Goal: Task Accomplishment & Management: Complete application form

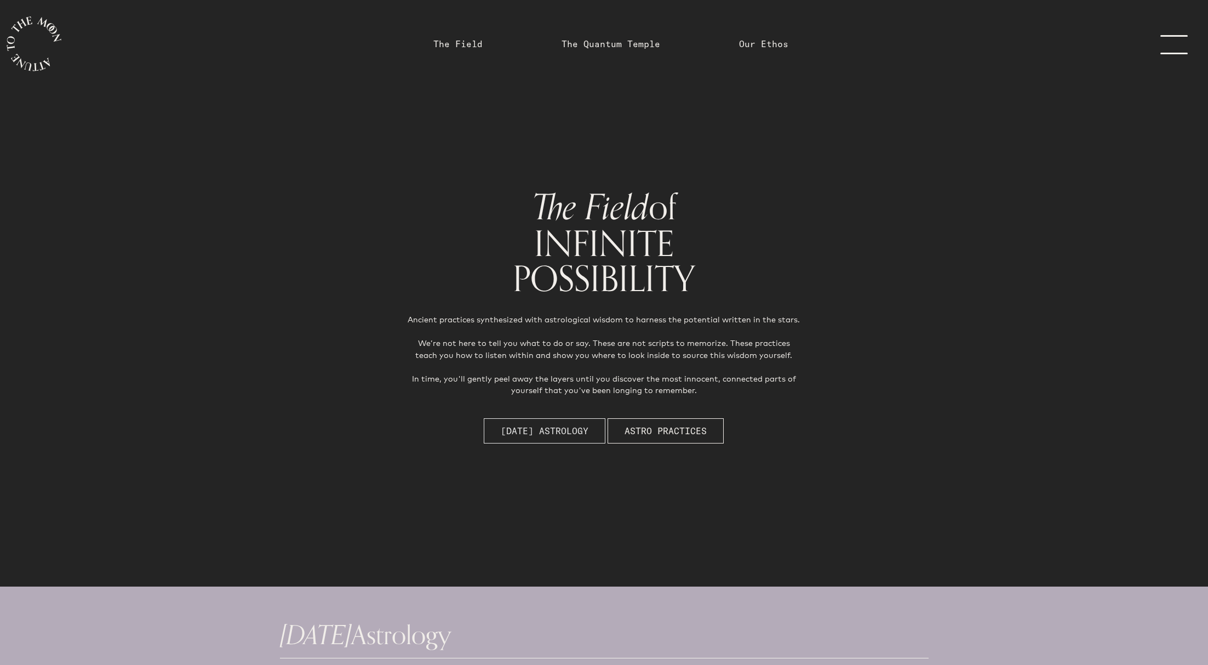
click at [529, 433] on span "[DATE] Astrology" at bounding box center [545, 430] width 88 height 13
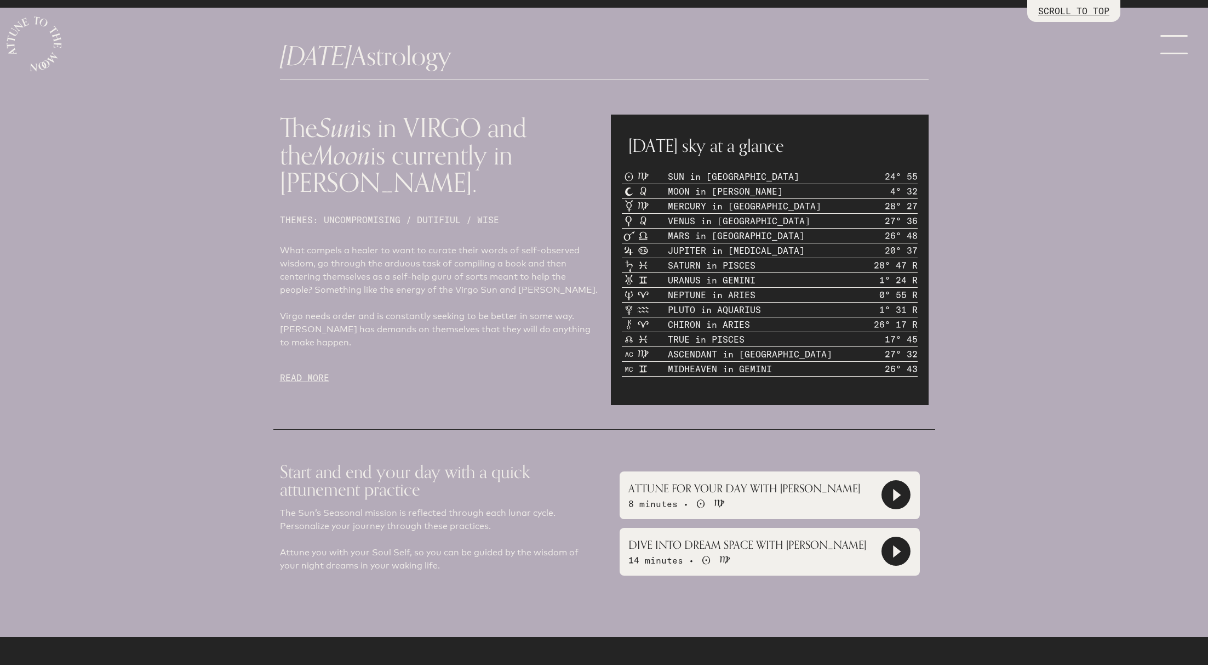
scroll to position [586, 0]
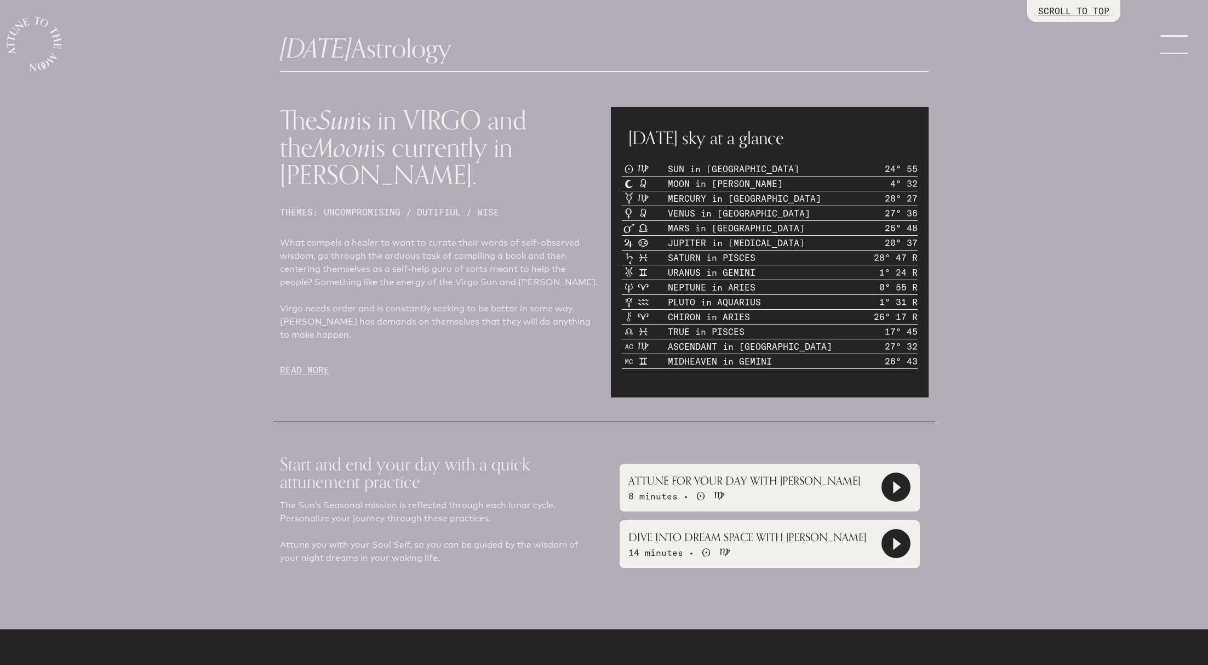
click at [311, 363] on p "READ MORE" at bounding box center [439, 369] width 318 height 13
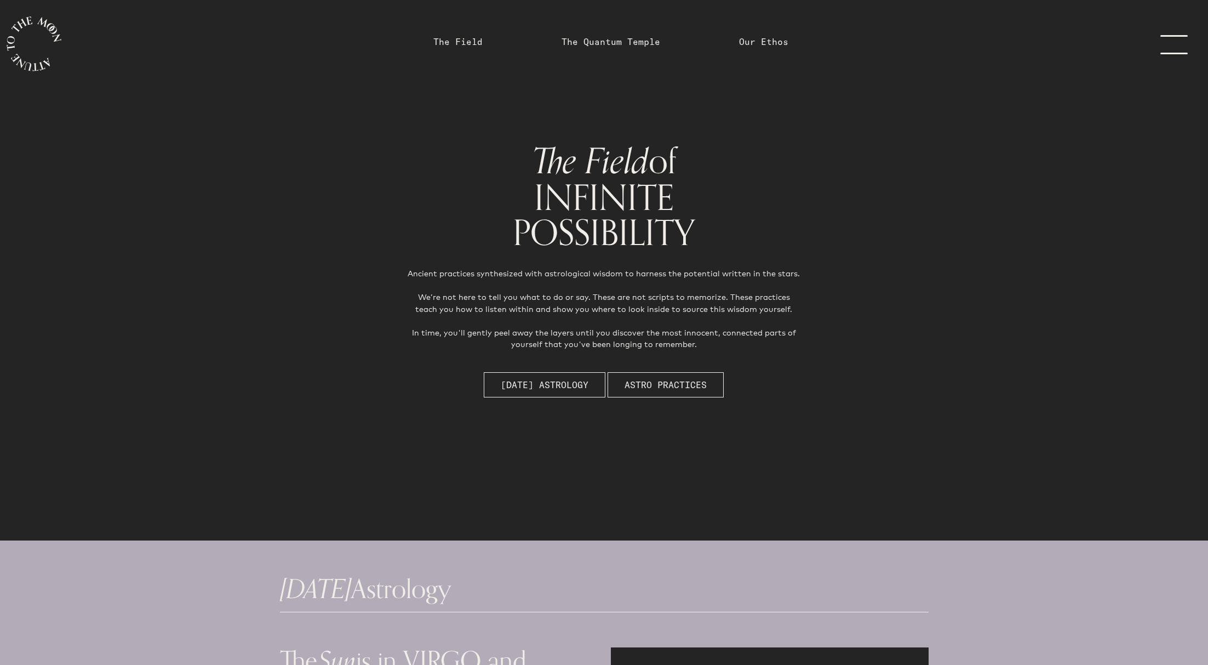
scroll to position [0, 0]
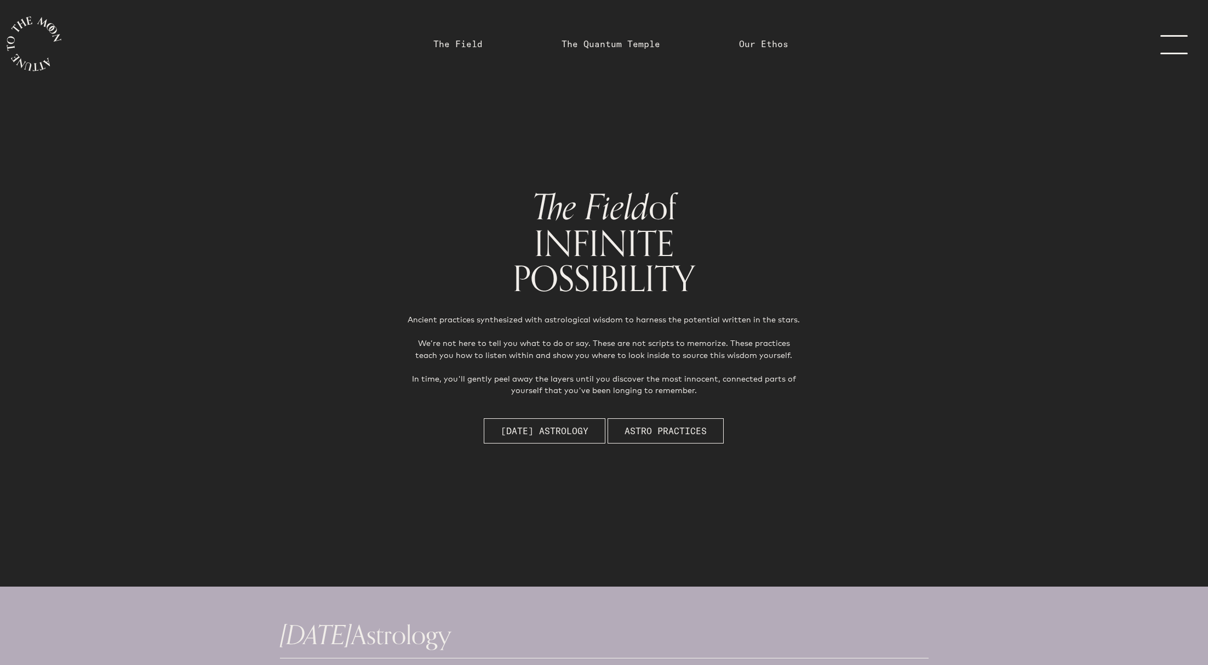
click at [1173, 38] on link "menu" at bounding box center [1181, 44] width 55 height 88
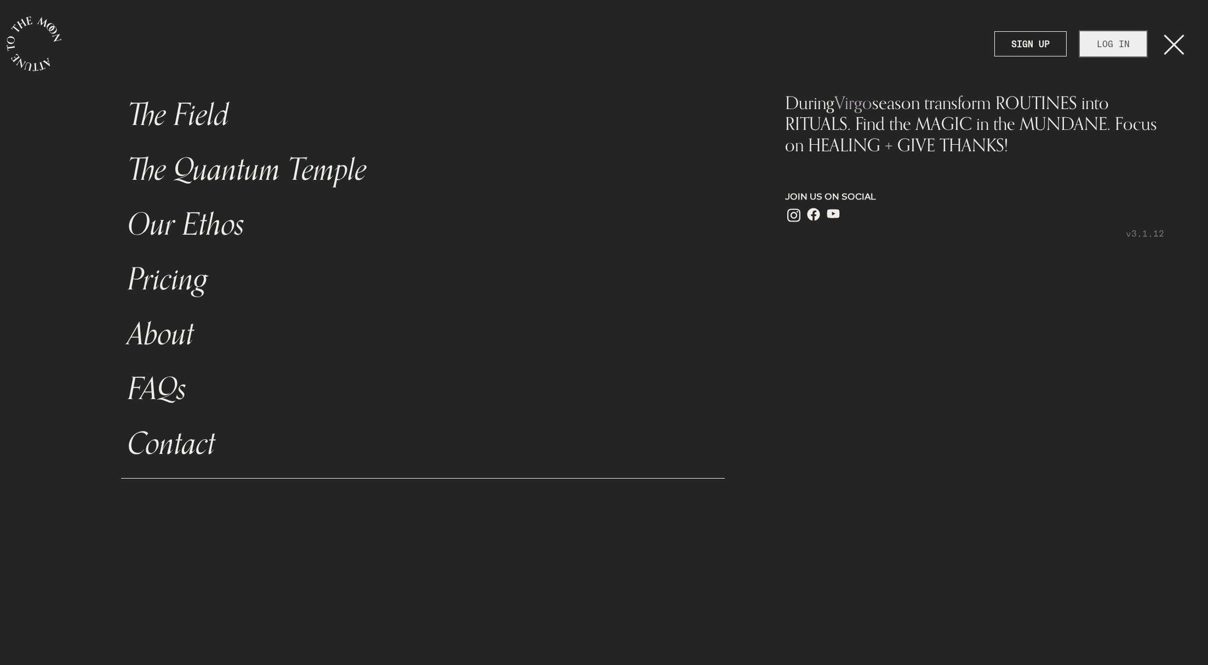
click at [1093, 44] on link "LOG IN" at bounding box center [1113, 43] width 67 height 25
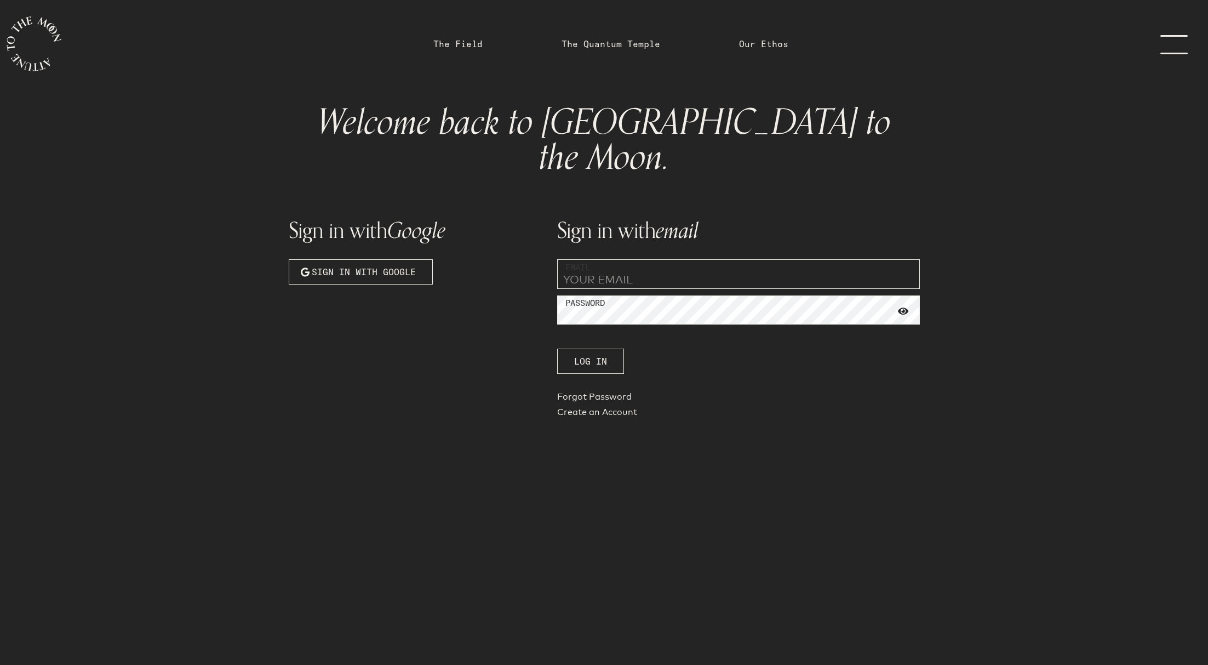
click at [616, 259] on input "email" at bounding box center [738, 274] width 363 height 30
type input "[EMAIL_ADDRESS][DOMAIN_NAME]"
click at [589, 391] on div "Forgot Password Create an Account" at bounding box center [738, 406] width 363 height 31
click at [583, 422] on link "Create an Account" at bounding box center [738, 429] width 363 height 15
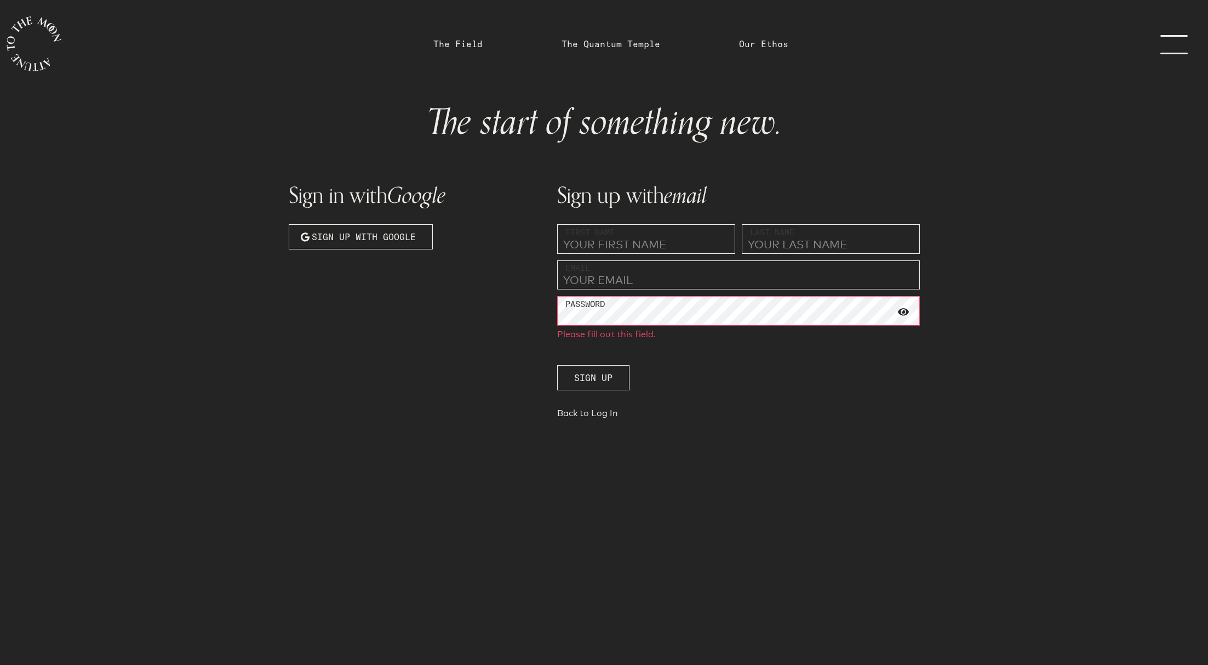
click at [582, 246] on input "text" at bounding box center [646, 239] width 178 height 30
type input "[PERSON_NAME]"
type input "[EMAIL_ADDRESS][DOMAIN_NAME]"
